Goal: Browse casually: Explore the website without a specific task or goal

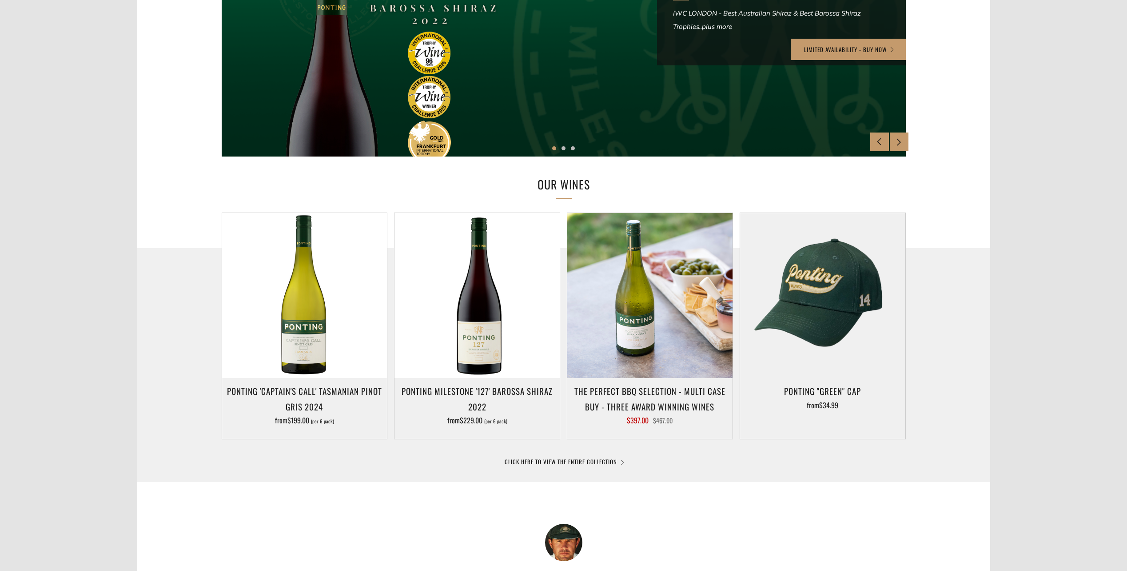
scroll to position [2153, 0]
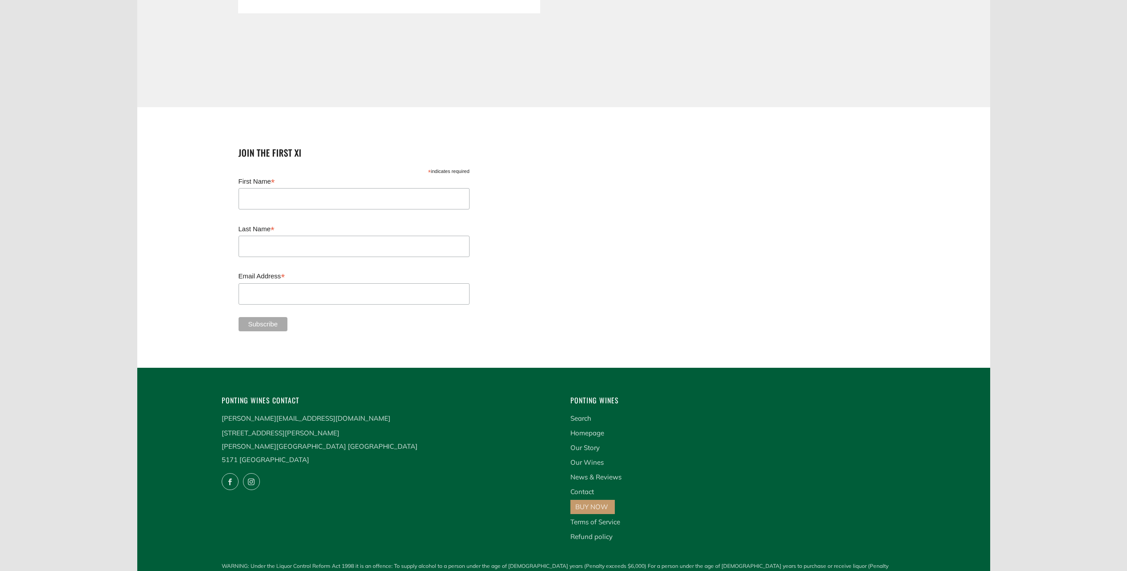
drag, startPoint x: 1031, startPoint y: 163, endPoint x: 1015, endPoint y: 474, distance: 311.5
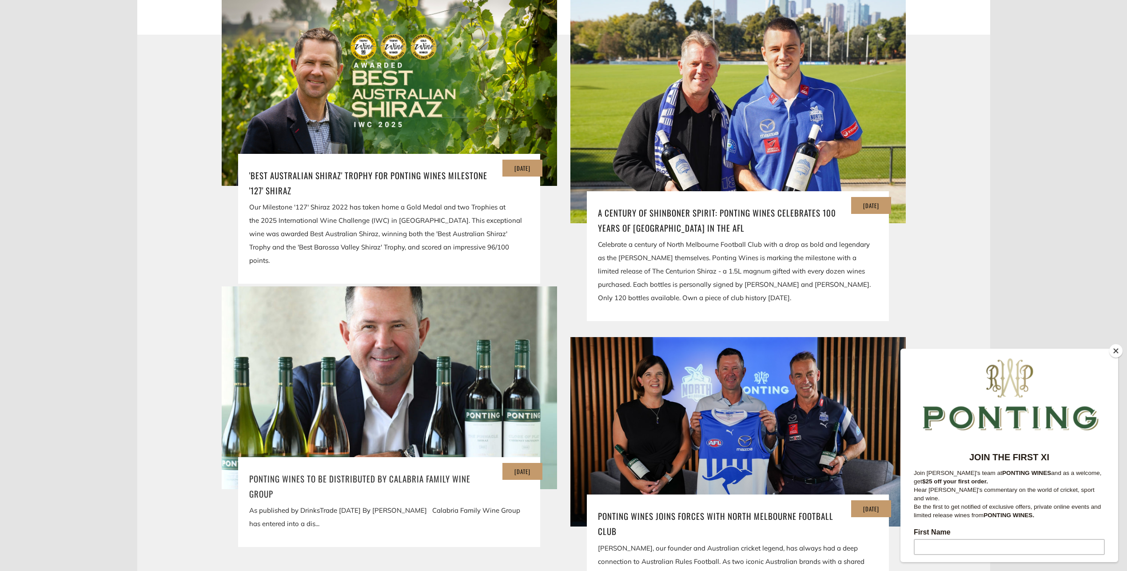
scroll to position [1931, 0]
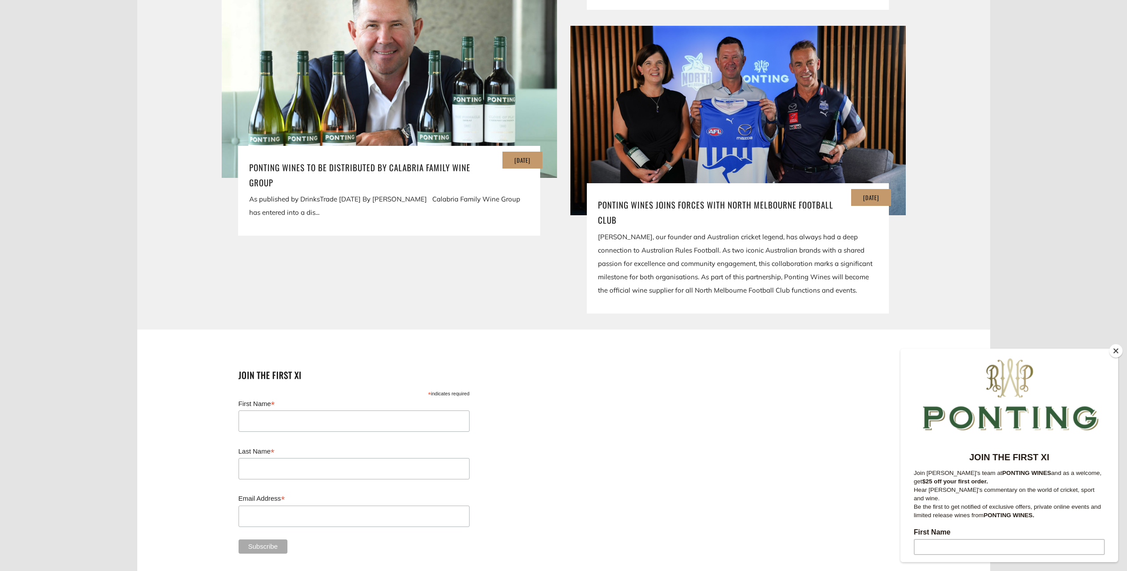
drag, startPoint x: 1117, startPoint y: 356, endPoint x: 63, endPoint y: 15, distance: 1107.8
click at [1117, 356] on button "Close" at bounding box center [1116, 350] width 13 height 13
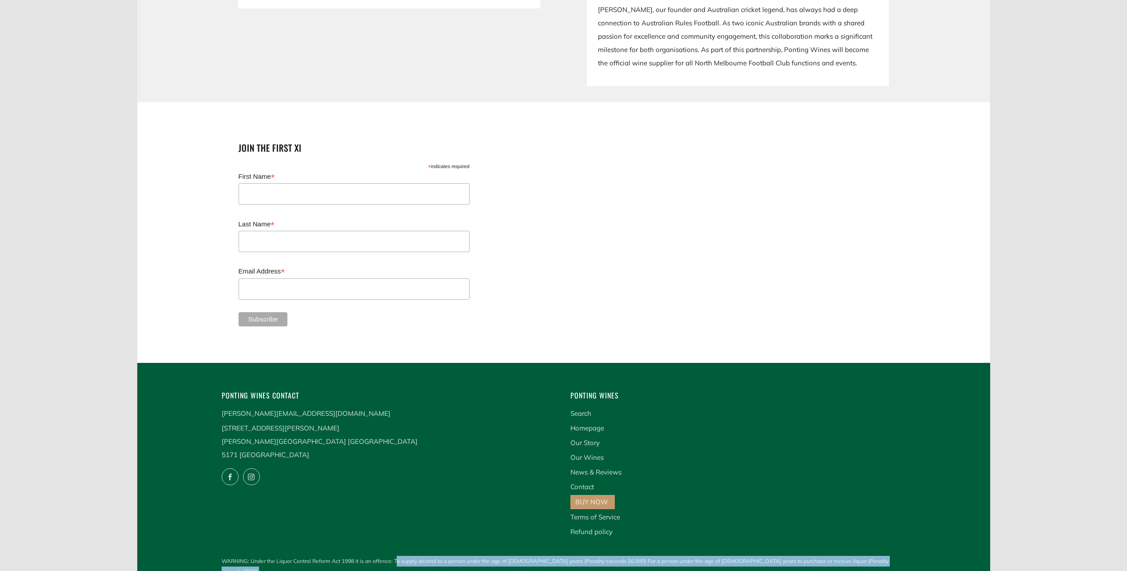
drag, startPoint x: 390, startPoint y: 546, endPoint x: 522, endPoint y: 556, distance: 132.0
click at [522, 556] on p "WARNING: Under the Liquor Control Reform Act 1998 it is an offence: To supply a…" at bounding box center [564, 572] width 684 height 32
drag, startPoint x: 522, startPoint y: 556, endPoint x: 504, endPoint y: 547, distance: 19.9
click at [505, 556] on span "WARNING: Under the Liquor Control Reform Act 1998 it is an offence: To supply a…" at bounding box center [564, 566] width 684 height 21
click at [504, 556] on span "WARNING: Under the Liquor Control Reform Act 1998 it is an offence: To supply a…" at bounding box center [564, 566] width 684 height 21
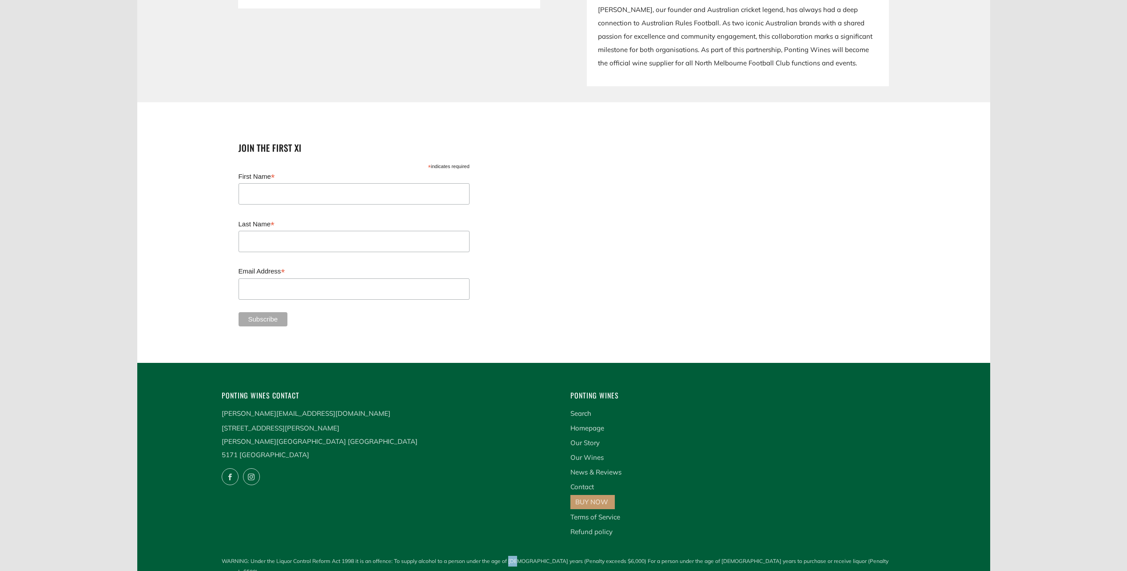
click at [504, 556] on span "WARNING: Under the Liquor Control Reform Act 1998 it is an offence: To supply a…" at bounding box center [564, 566] width 684 height 21
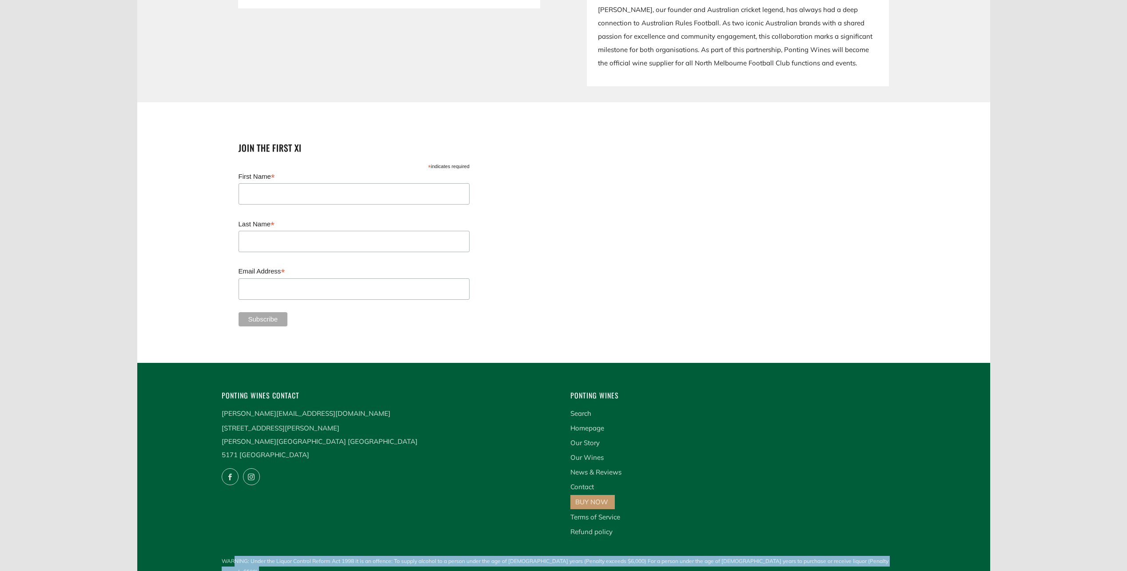
click at [504, 556] on span "WARNING: Under the Liquor Control Reform Act 1998 it is an offence: To supply a…" at bounding box center [564, 566] width 684 height 21
drag, startPoint x: 504, startPoint y: 547, endPoint x: 495, endPoint y: 543, distance: 10.2
click at [495, 556] on span "WARNING: Under the Liquor Control Reform Act 1998 it is an offence: To supply a…" at bounding box center [564, 566] width 684 height 21
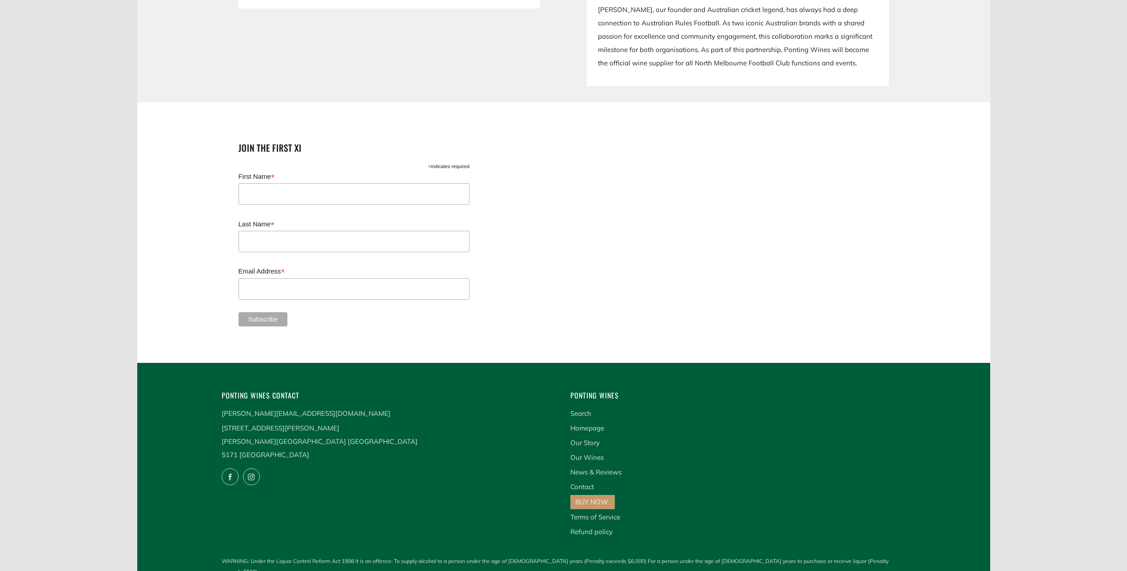
click at [459, 570] on span "• Liquor Licence: 57617418 • Terms & Conditions • Privacy Policy" at bounding box center [564, 582] width 684 height 11
